Goal: Task Accomplishment & Management: Manage account settings

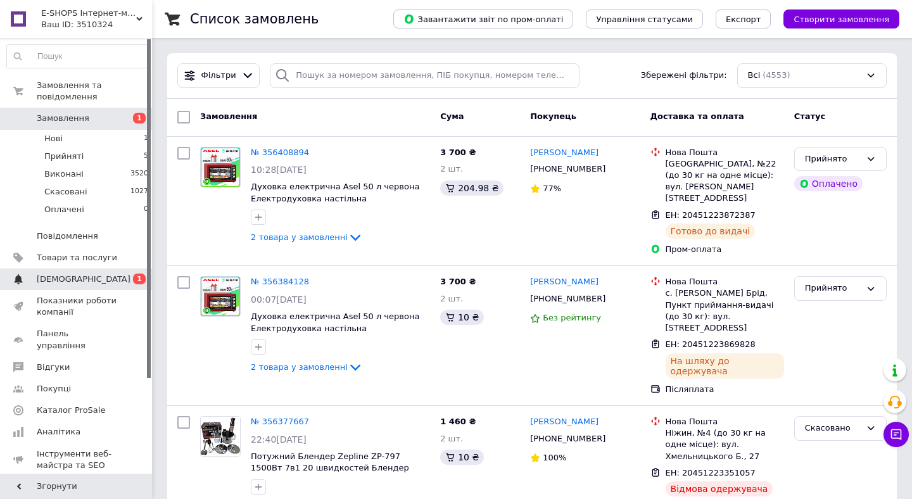
click at [89, 278] on span "[DEMOGRAPHIC_DATA]" at bounding box center [77, 279] width 80 height 11
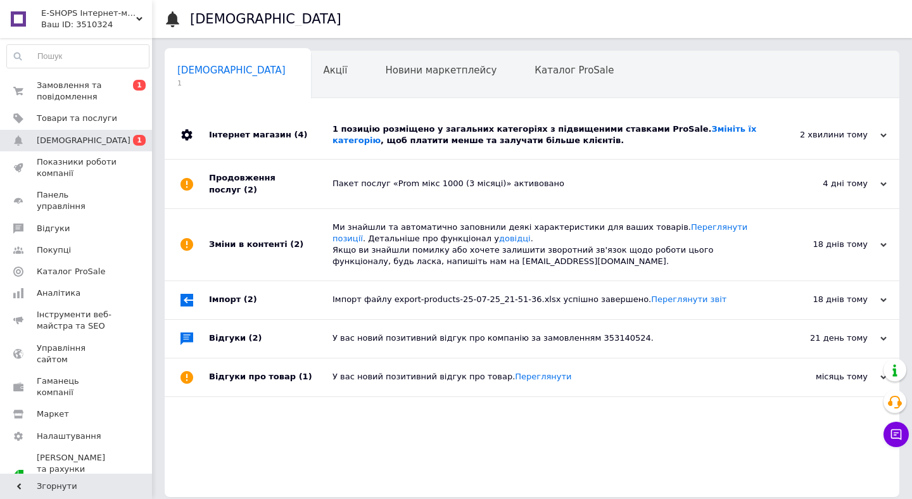
click at [457, 129] on div "1 позицію розміщено у загальних категоріях з підвищеними ставками ProSale. Змін…" at bounding box center [547, 135] width 428 height 23
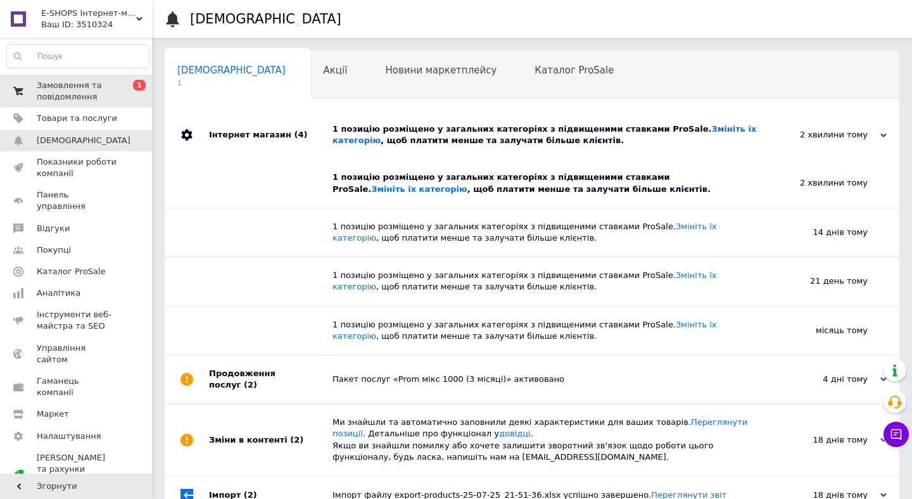
click at [79, 90] on span "Замовлення та повідомлення" at bounding box center [77, 91] width 80 height 23
